Goal: Task Accomplishment & Management: Complete application form

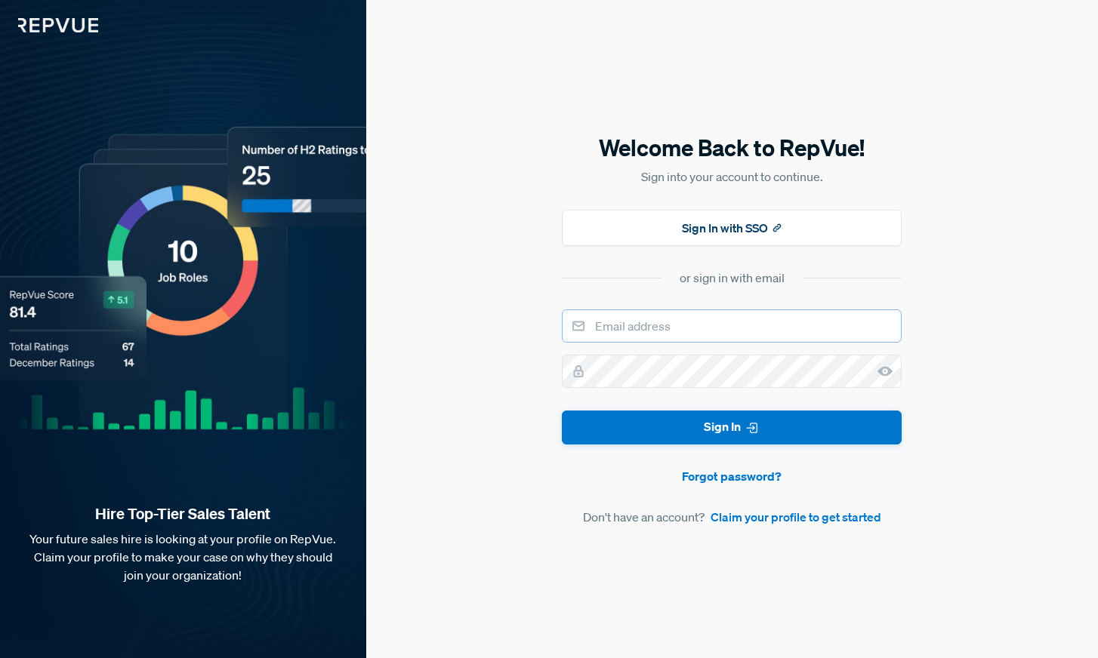
click at [696, 319] on input "email" at bounding box center [732, 326] width 340 height 33
click at [531, 351] on div "Welcome Back to RepVue! Sign into your account to continue. Sign In with SSO or…" at bounding box center [732, 329] width 732 height 658
click at [708, 323] on input "email" at bounding box center [732, 326] width 340 height 33
type input "[EMAIL_ADDRESS][DOMAIN_NAME]"
click at [886, 372] on icon at bounding box center [884, 371] width 15 height 15
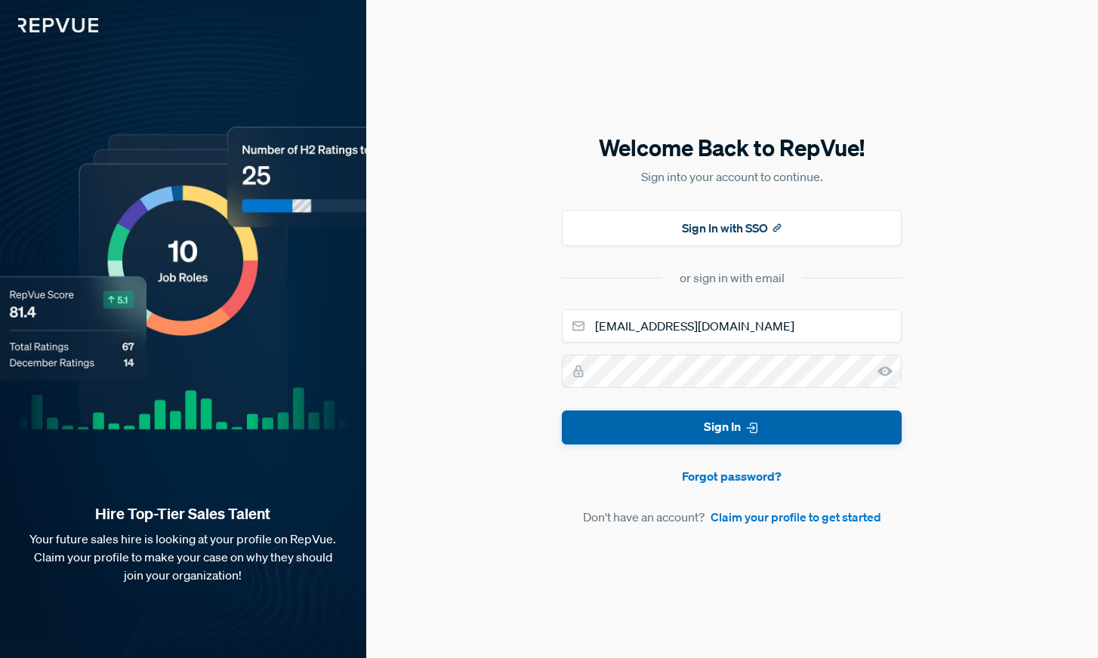
click at [674, 414] on button "Sign In" at bounding box center [732, 428] width 340 height 34
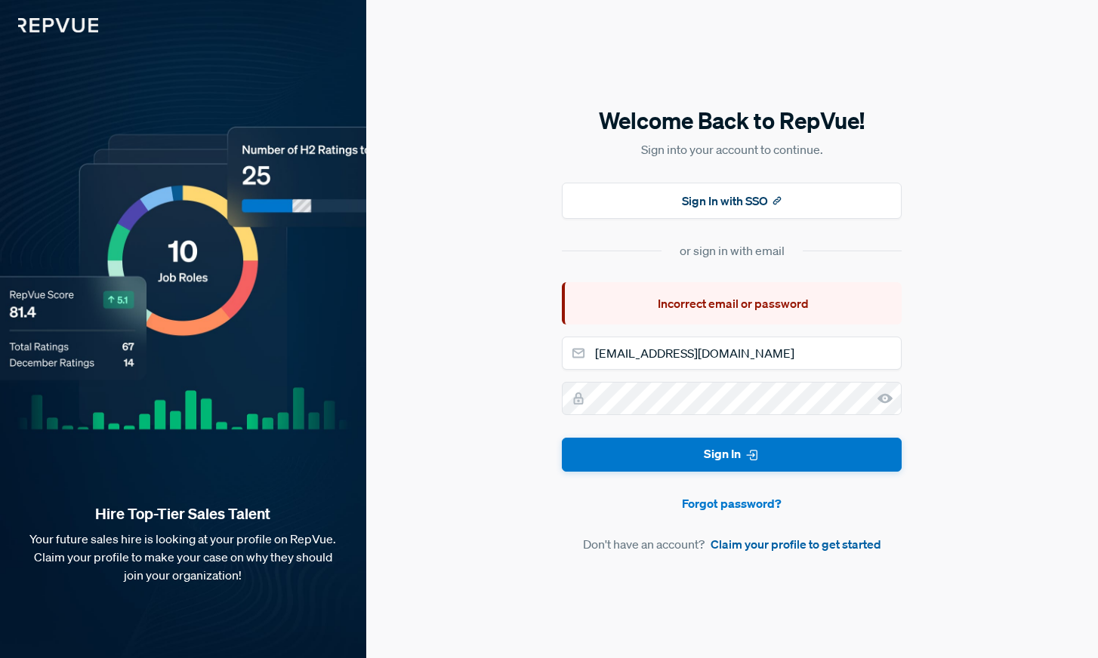
click at [744, 547] on link "Claim your profile to get started" at bounding box center [795, 544] width 171 height 18
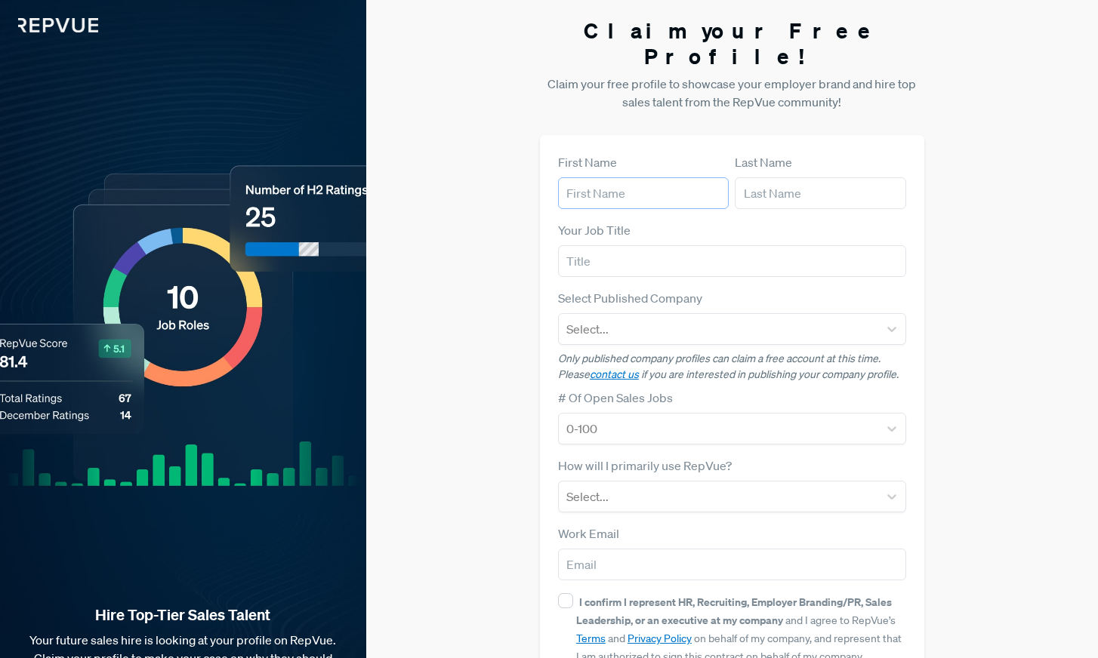
click at [644, 177] on input "text" at bounding box center [643, 193] width 171 height 32
type input "[PERSON_NAME]"
click at [778, 177] on input "text" at bounding box center [820, 193] width 171 height 32
type input "[PERSON_NAME]"
click at [649, 245] on input "text" at bounding box center [732, 261] width 348 height 32
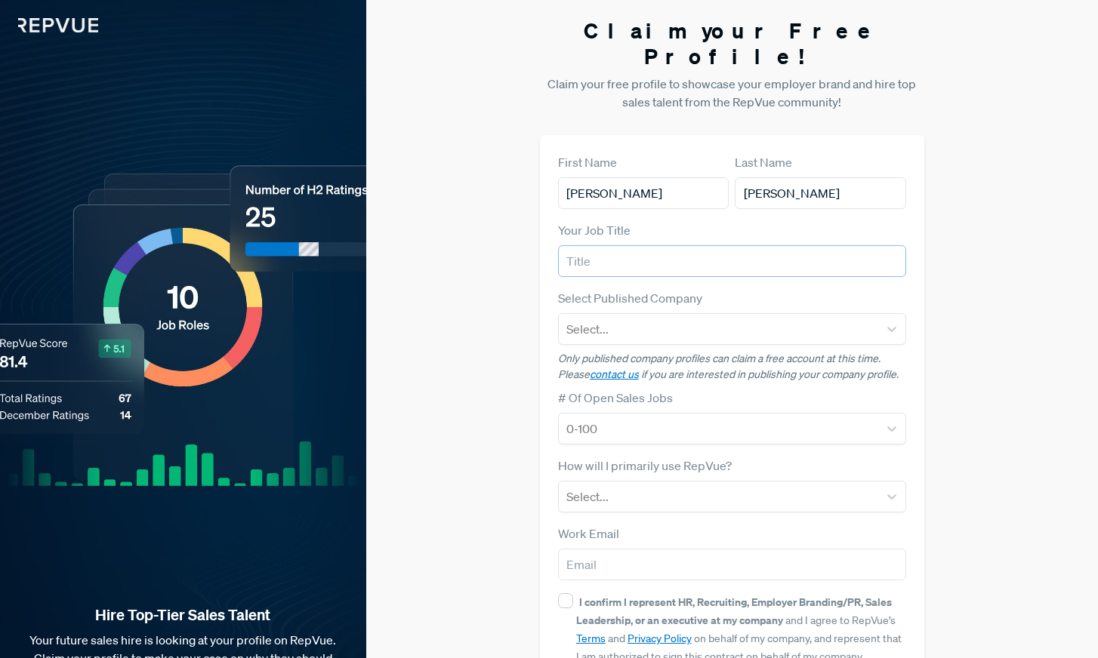
type input "A"
click at [600, 319] on div at bounding box center [718, 329] width 304 height 21
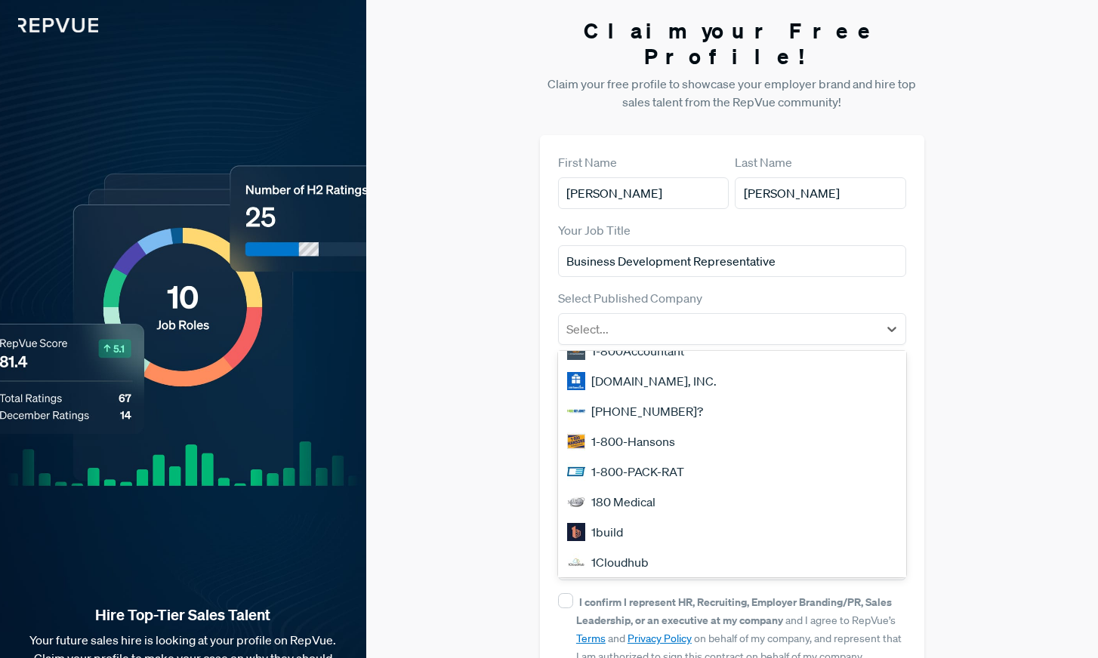
scroll to position [461, 0]
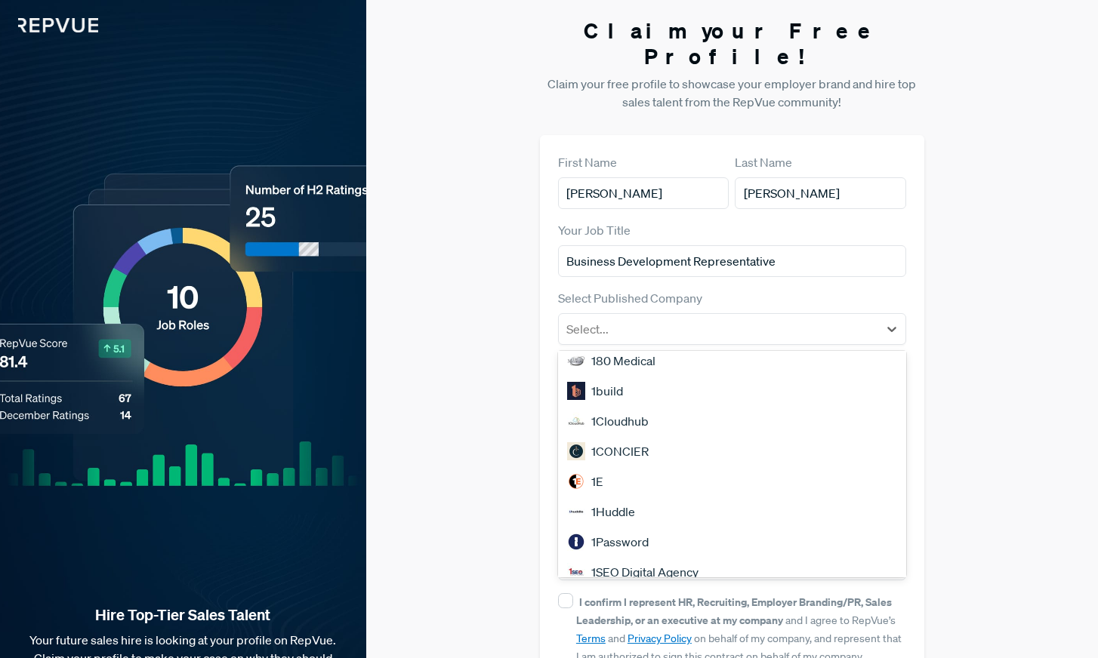
click at [510, 374] on div "Claim your Free Profile! Claim your free profile to showcase your employer bran…" at bounding box center [732, 380] width 732 height 760
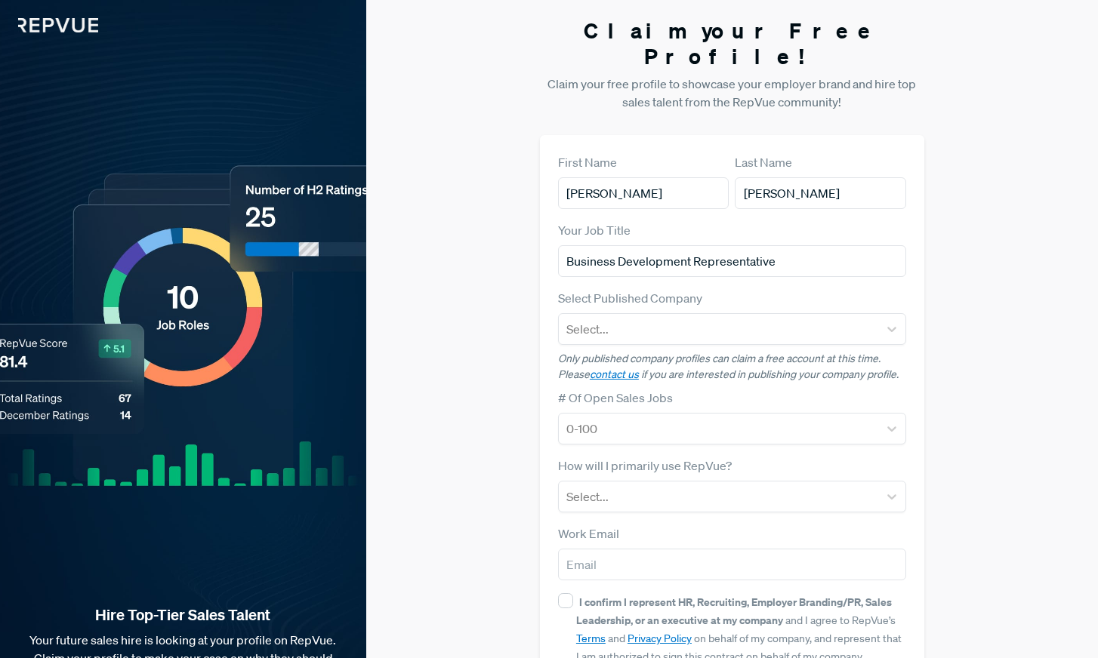
scroll to position [75, 0]
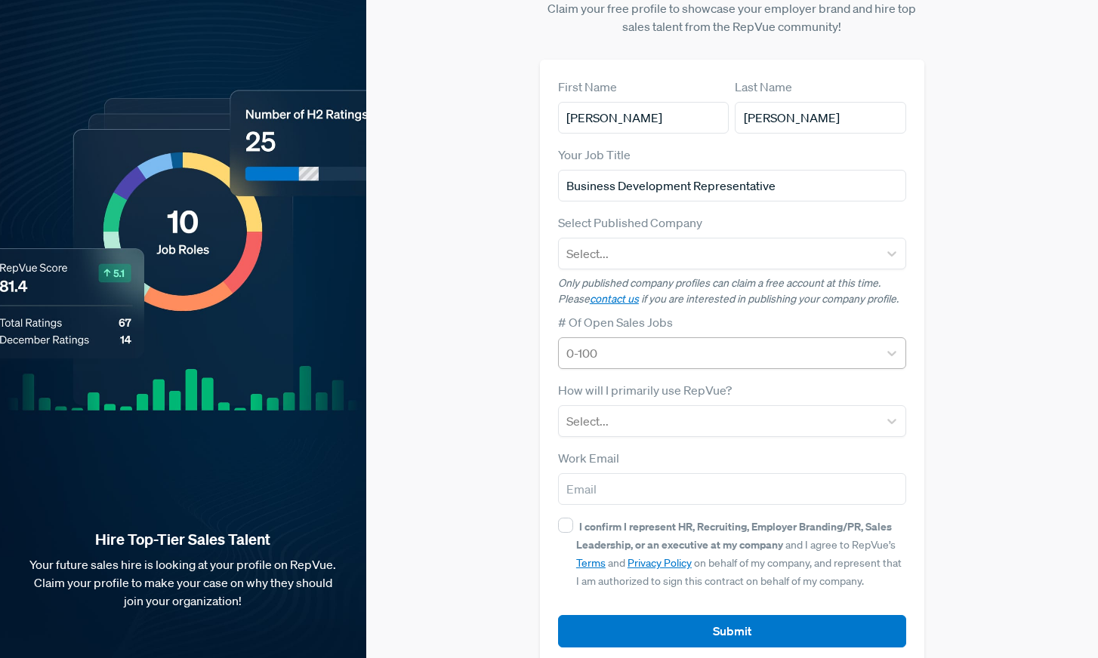
click at [616, 343] on div at bounding box center [718, 353] width 304 height 21
click at [512, 345] on div "Claim your Free Profile! Claim your free profile to showcase your employer bran…" at bounding box center [732, 305] width 732 height 760
click at [629, 170] on input "Business Development Representative" at bounding box center [732, 186] width 348 height 32
click at [594, 170] on input "Business Development Representative" at bounding box center [732, 186] width 348 height 32
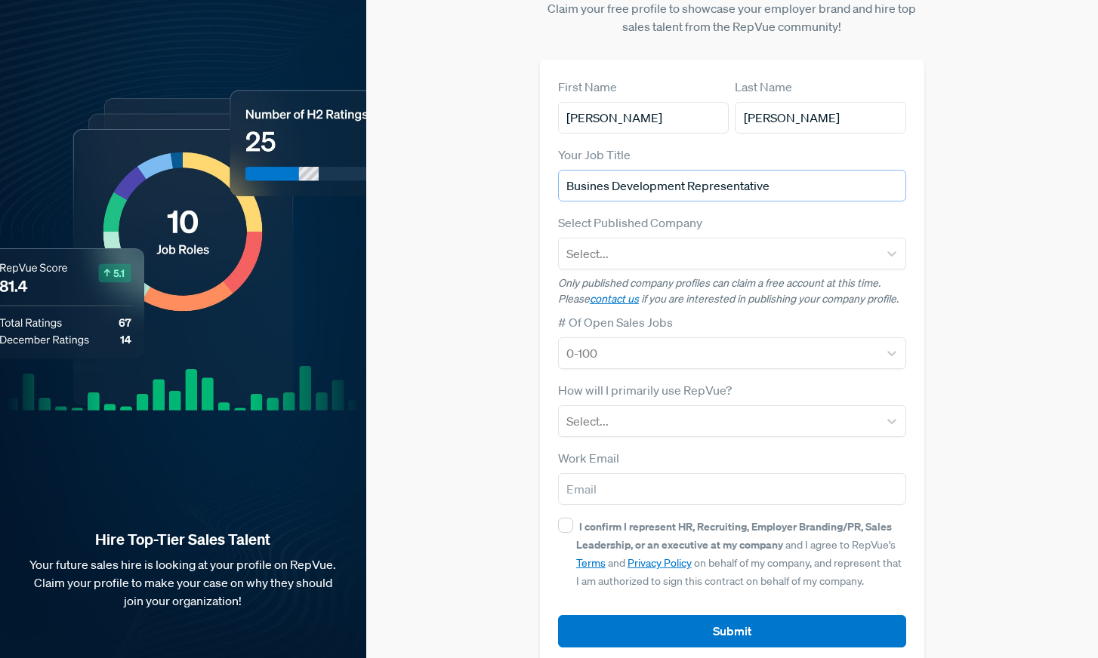
type input "Business Development Representative"
click at [509, 212] on div "Claim your Free Profile! Claim your free profile to showcase your employer bran…" at bounding box center [732, 305] width 732 height 760
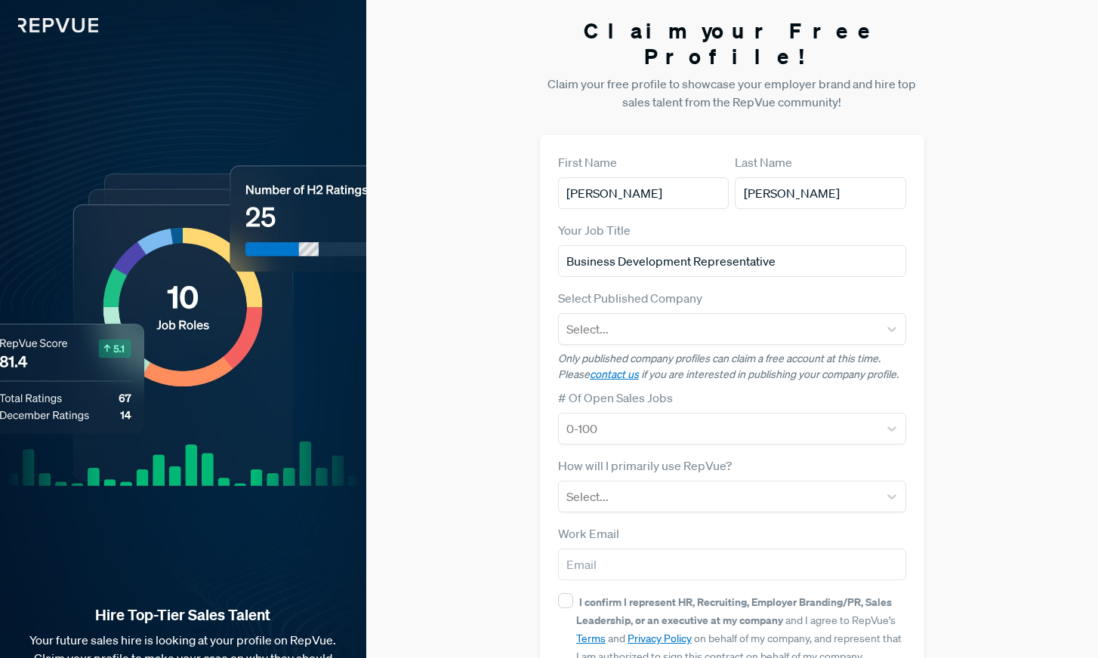
click at [47, 25] on img at bounding box center [49, 16] width 98 height 32
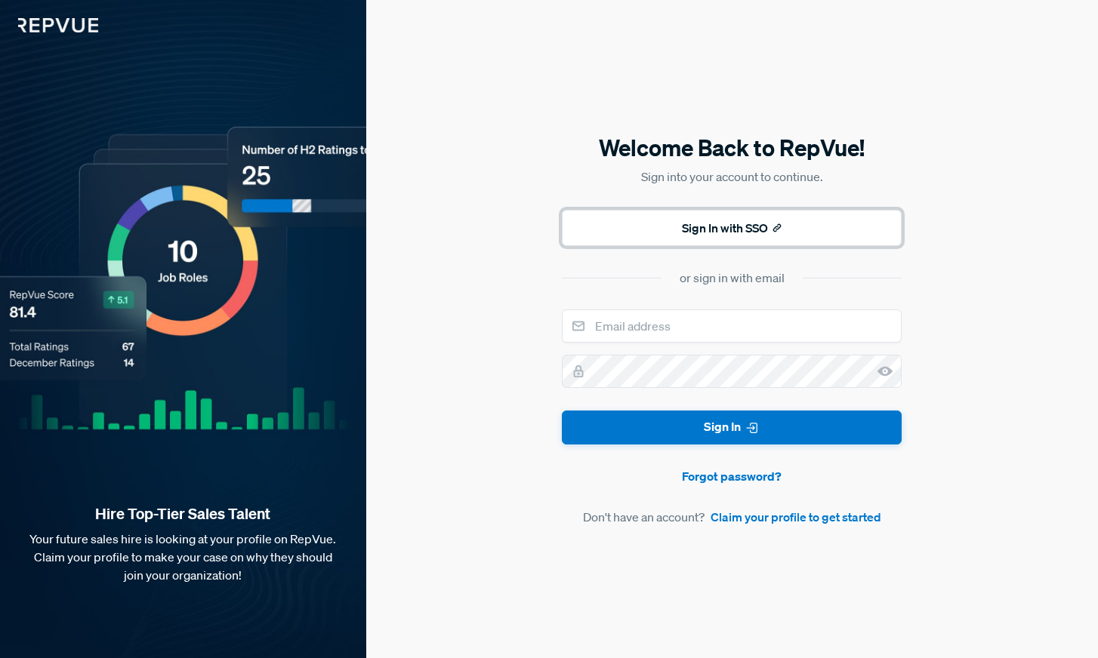
click at [736, 227] on button "Sign In with SSO" at bounding box center [732, 228] width 340 height 36
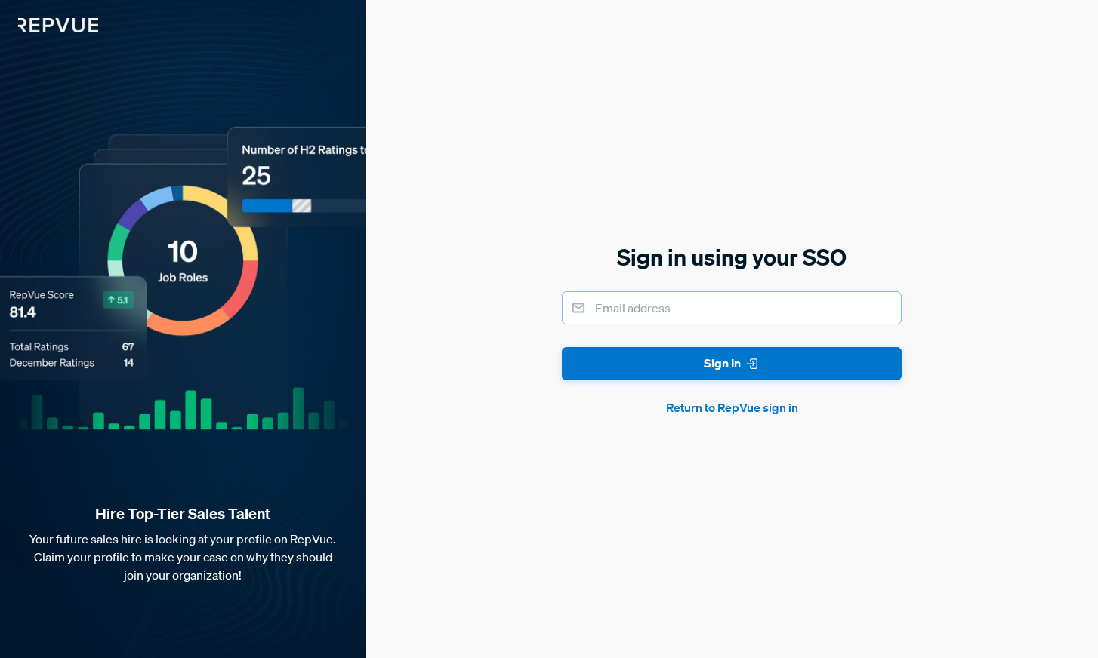
click at [631, 316] on input "email" at bounding box center [732, 307] width 340 height 33
type input "[EMAIL_ADDRESS][DOMAIN_NAME]"
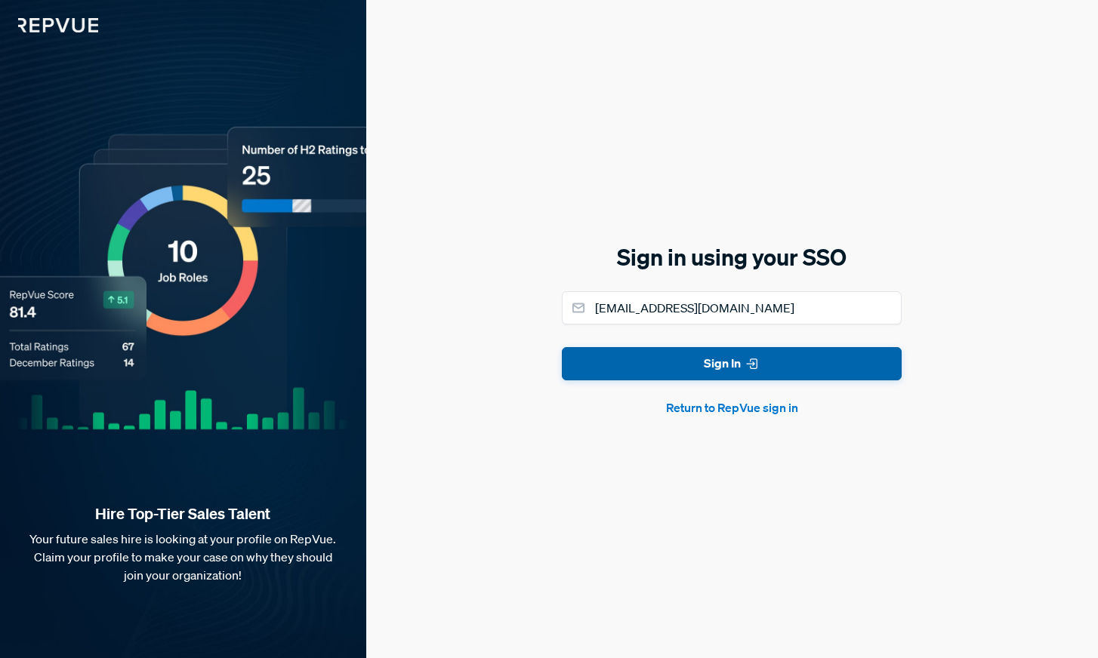
click at [672, 362] on button "Sign In" at bounding box center [732, 364] width 340 height 34
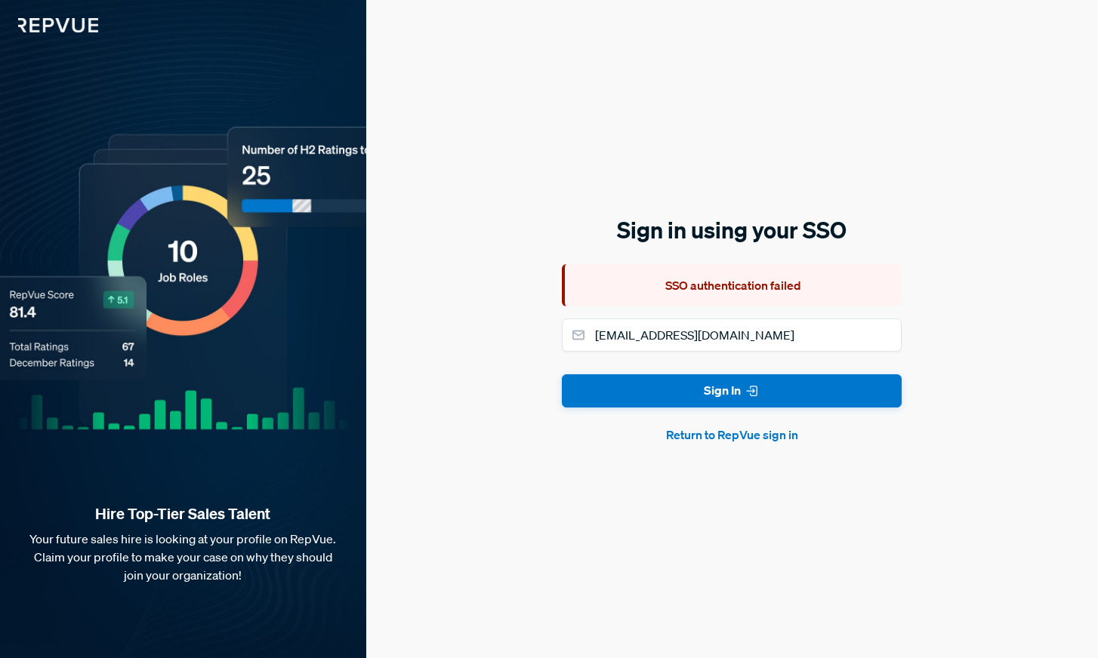
click at [690, 438] on button "Return to RepVue sign in" at bounding box center [732, 435] width 340 height 18
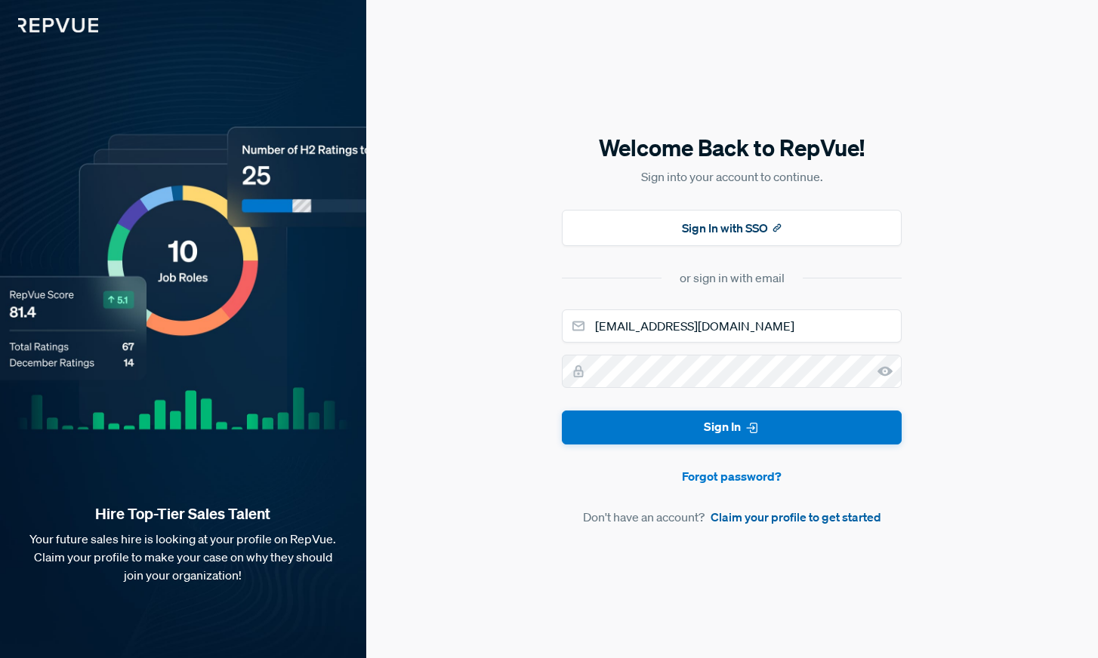
click at [720, 516] on link "Claim your profile to get started" at bounding box center [795, 517] width 171 height 18
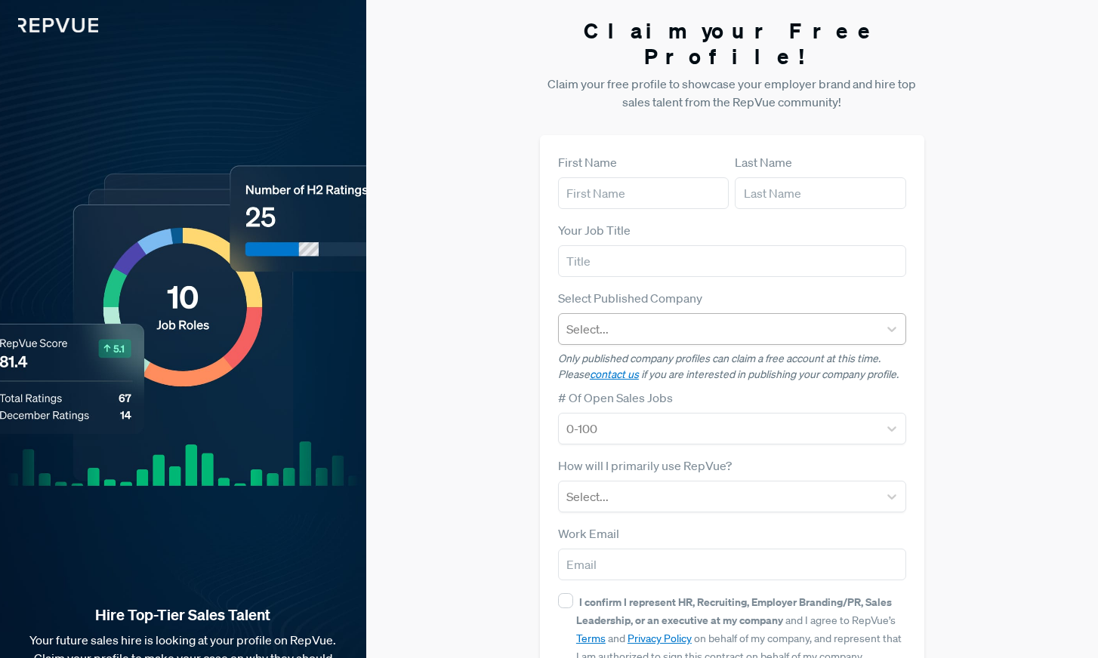
scroll to position [75, 0]
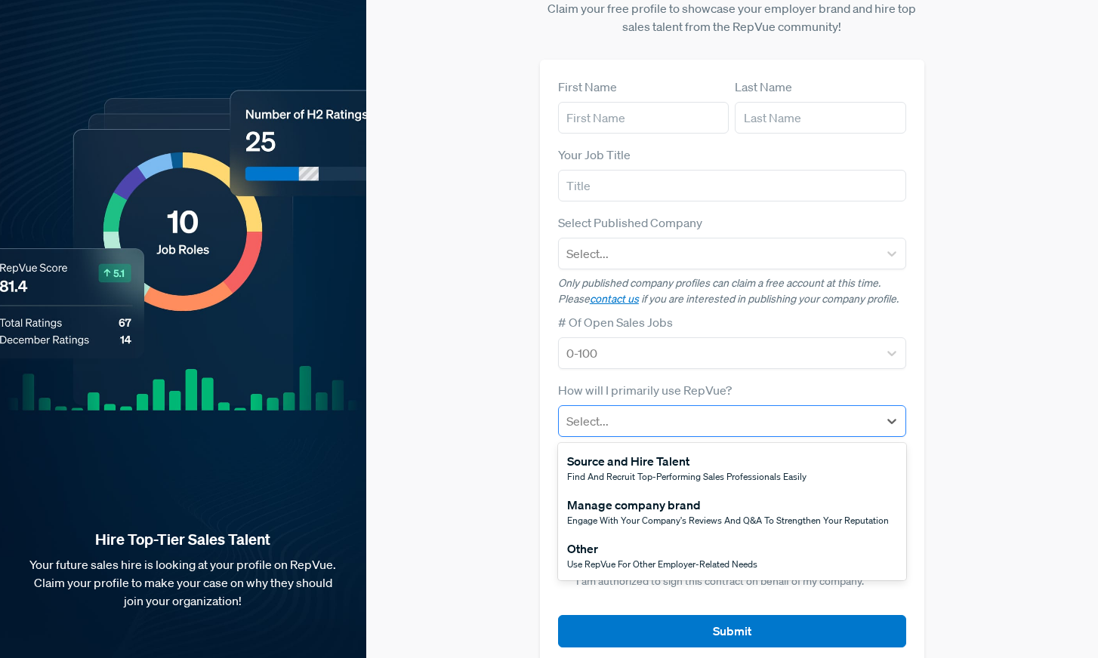
click at [602, 411] on div at bounding box center [718, 421] width 304 height 21
click at [598, 558] on span "Use RepVue for other employer-related needs" at bounding box center [662, 564] width 190 height 13
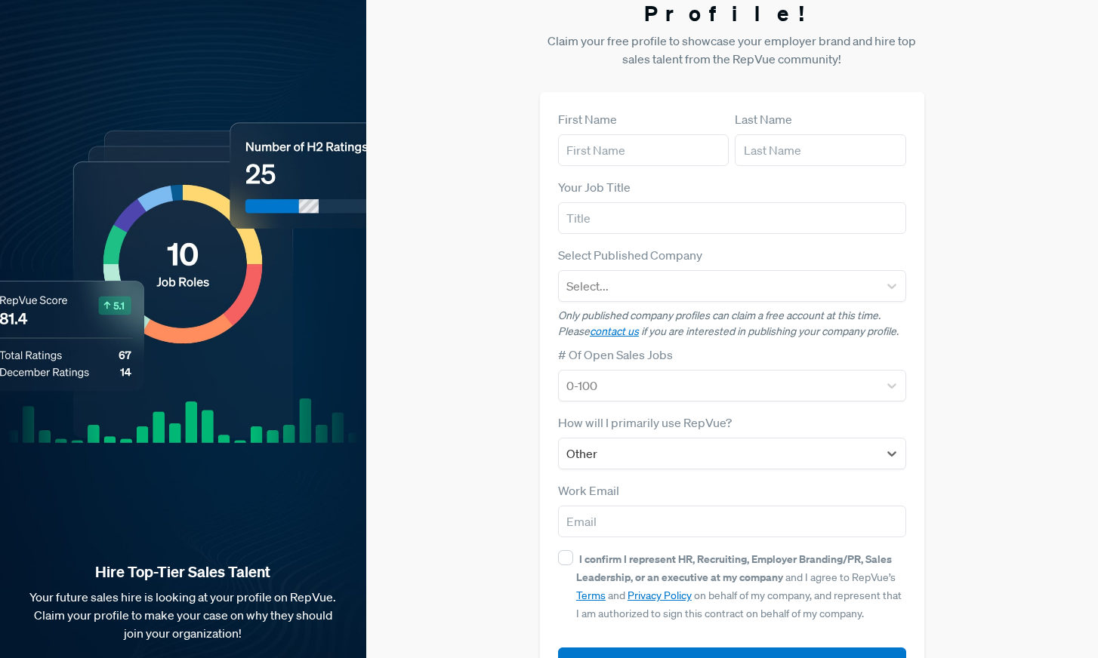
scroll to position [20, 0]
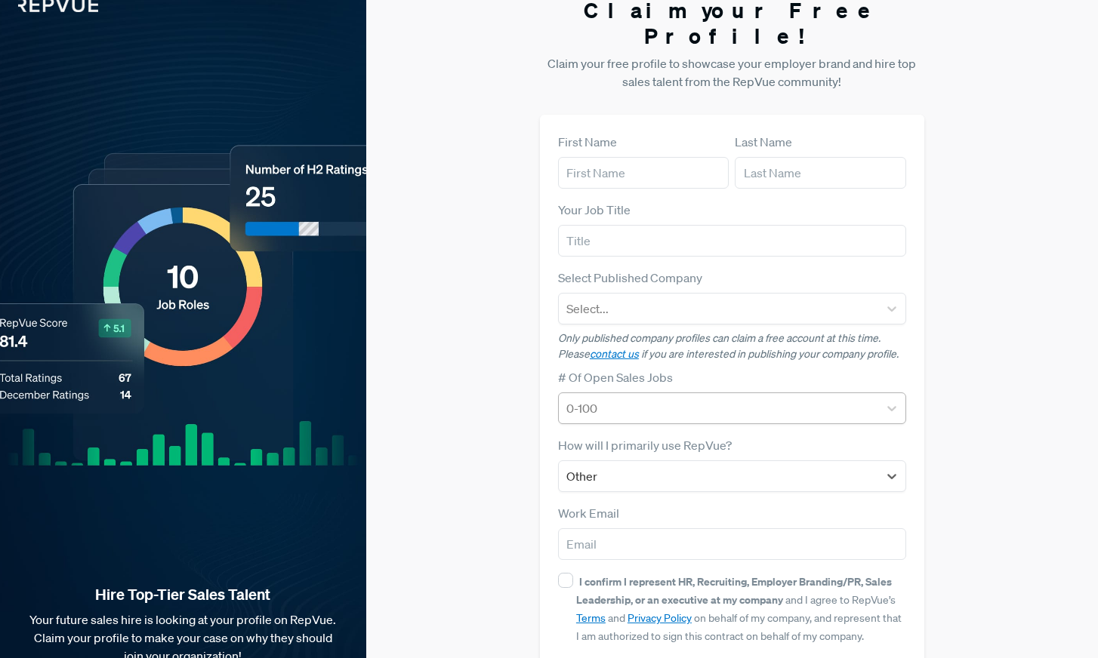
click at [592, 398] on div at bounding box center [718, 408] width 304 height 21
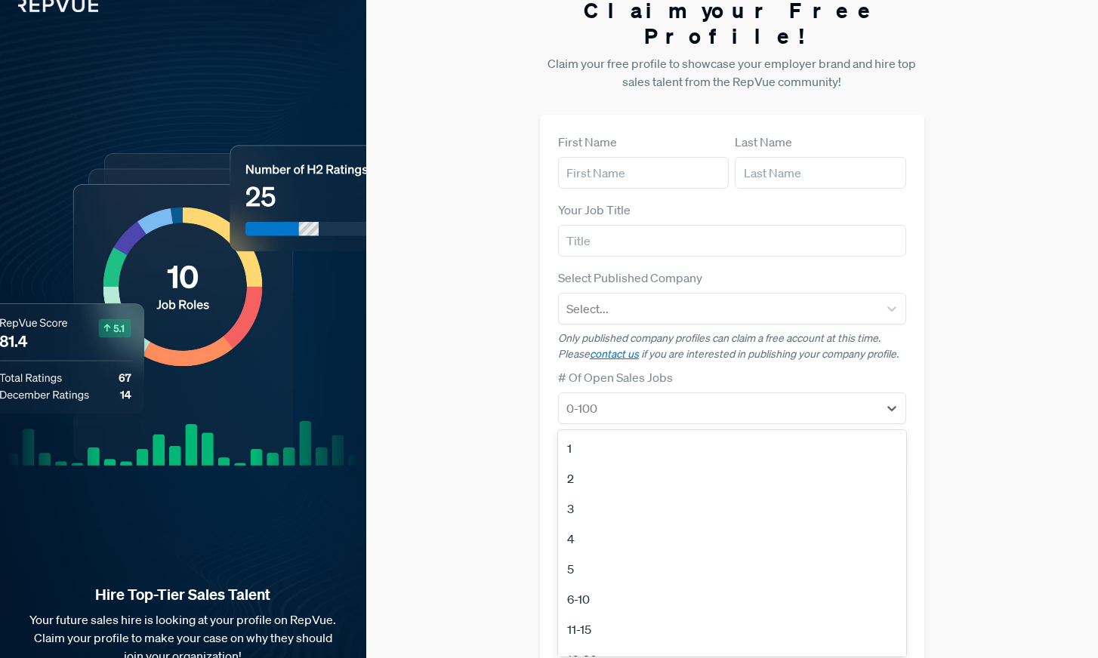
click at [492, 402] on div "Claim your Free Profile! Claim your free profile to showcase your employer bran…" at bounding box center [732, 360] width 732 height 760
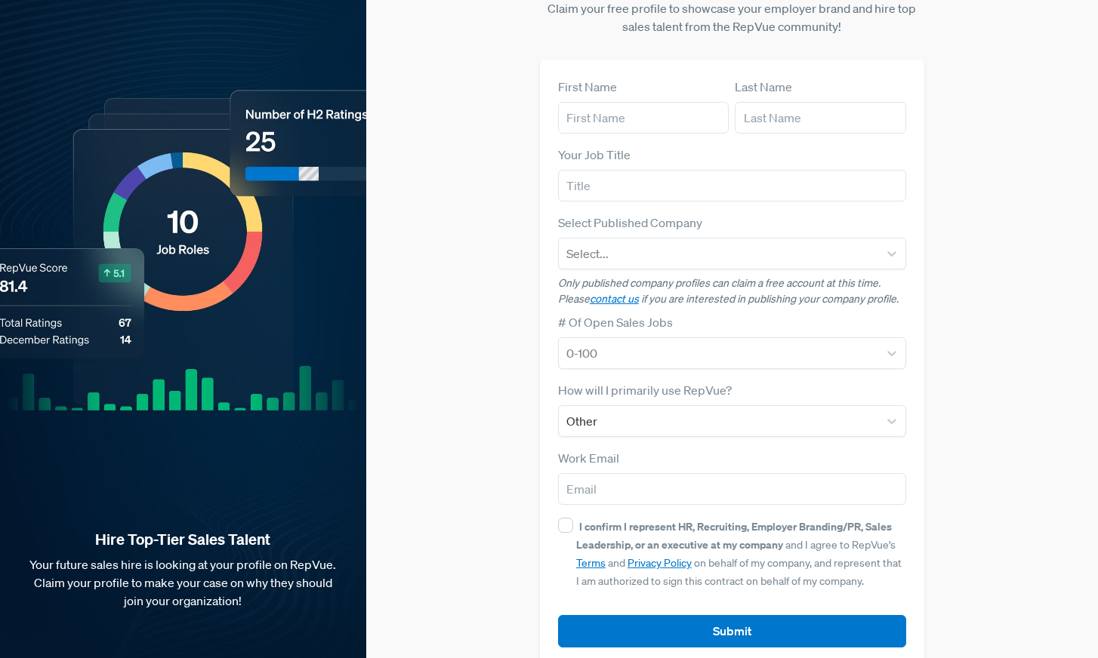
scroll to position [0, 0]
